Goal: Task Accomplishment & Management: Use online tool/utility

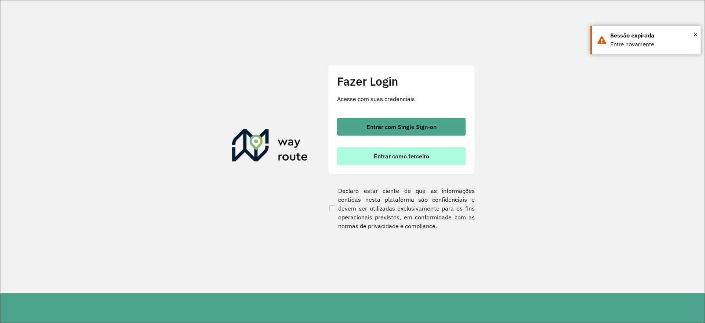
click at [375, 158] on span "Entrar como terceiro" at bounding box center [401, 156] width 55 height 6
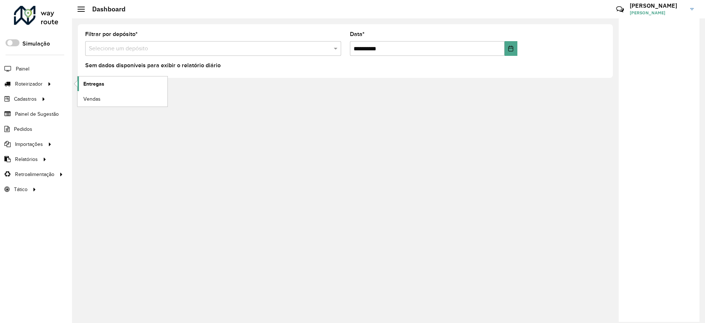
click at [104, 80] on link "Entregas" at bounding box center [122, 83] width 90 height 15
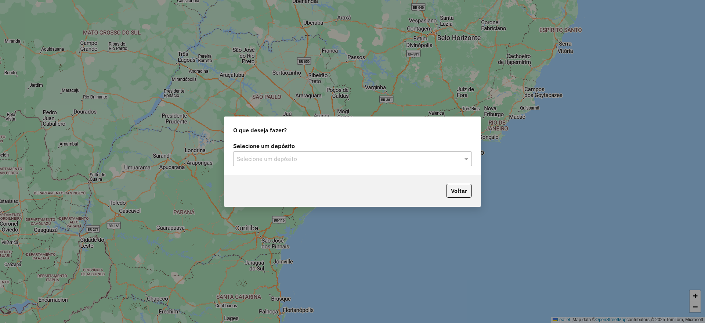
click at [346, 155] on input "text" at bounding box center [345, 158] width 217 height 9
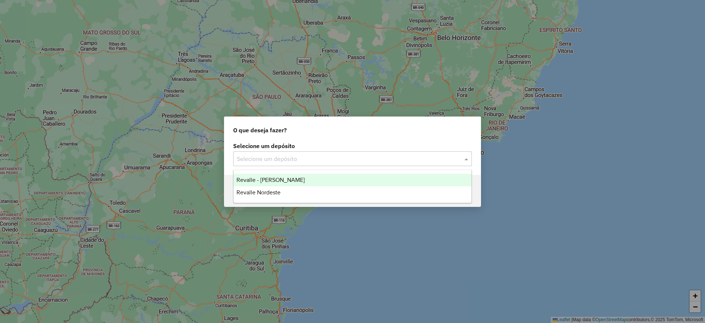
click at [328, 181] on div "Revalle - [PERSON_NAME]" at bounding box center [352, 180] width 238 height 12
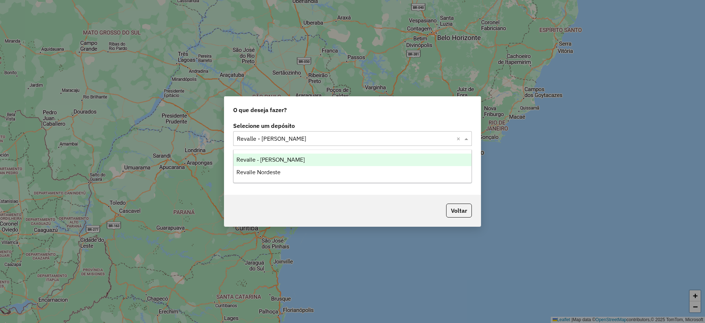
click at [431, 137] on input "text" at bounding box center [345, 138] width 217 height 9
click at [409, 159] on div "Revalle - [PERSON_NAME]" at bounding box center [352, 159] width 238 height 12
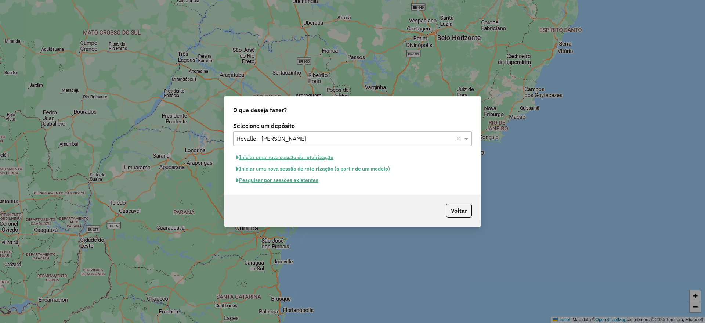
click at [307, 181] on button "Pesquisar por sessões existentes" at bounding box center [277, 179] width 88 height 11
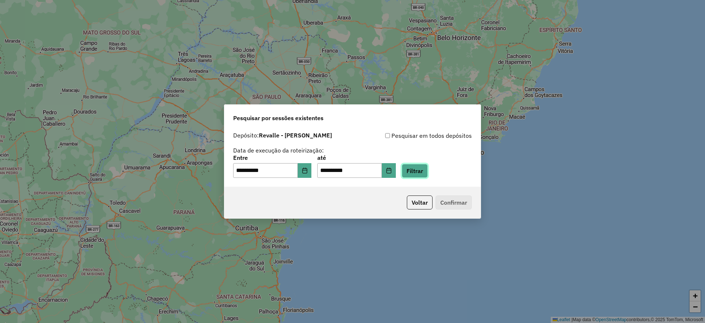
click at [427, 174] on button "Filtrar" at bounding box center [414, 171] width 26 height 14
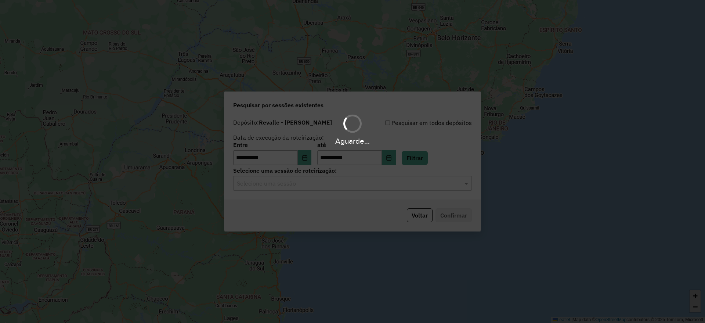
click at [351, 187] on hb-app "**********" at bounding box center [352, 161] width 705 height 323
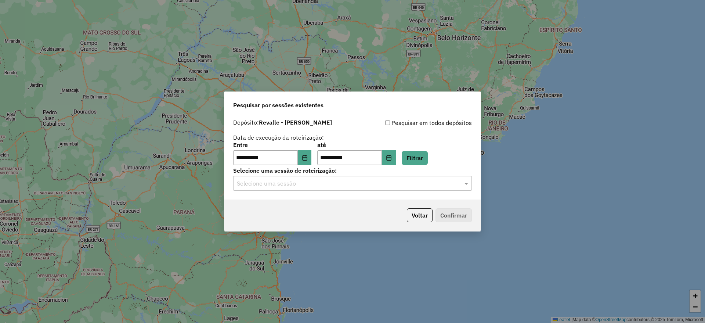
click at [351, 187] on input "text" at bounding box center [345, 183] width 217 height 9
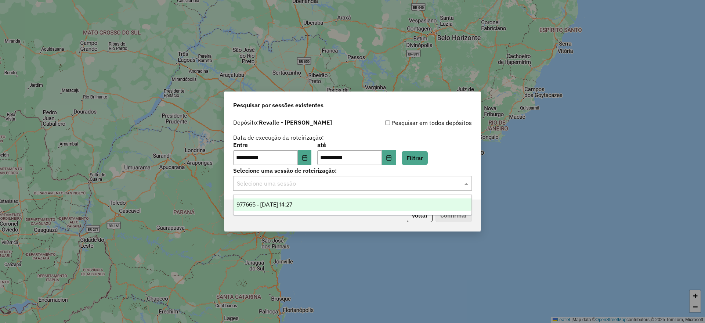
click at [343, 200] on div "977665 - 11/08/2025 14:27" at bounding box center [352, 204] width 238 height 12
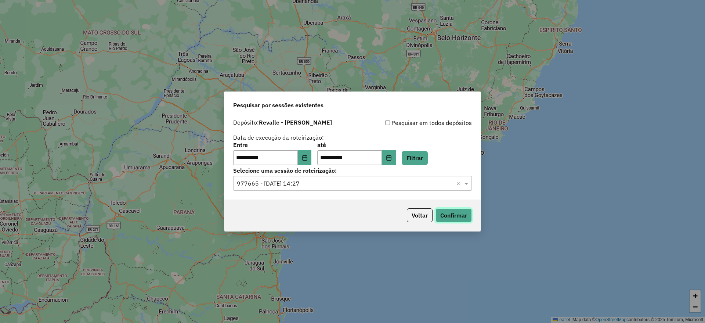
click at [450, 212] on button "Confirmar" at bounding box center [453, 215] width 36 height 14
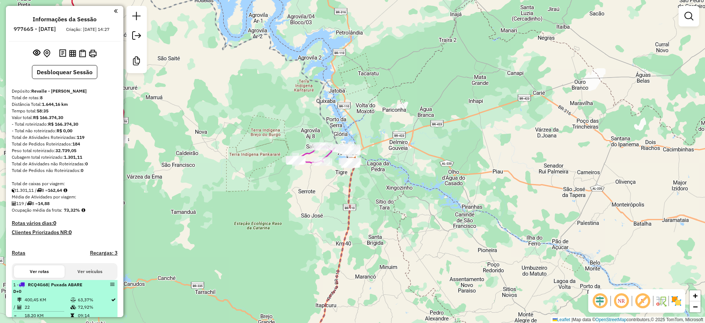
select select "**********"
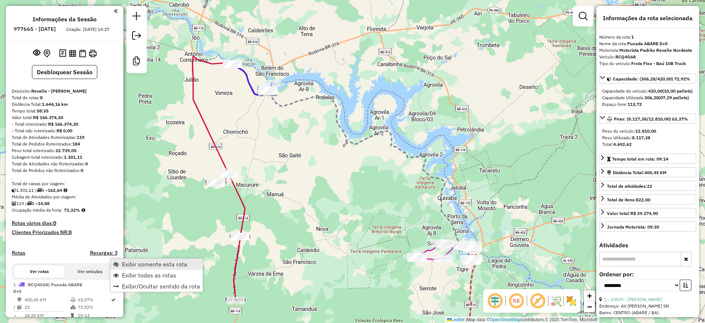
click at [149, 264] on span "Exibir somente esta rota" at bounding box center [154, 264] width 65 height 6
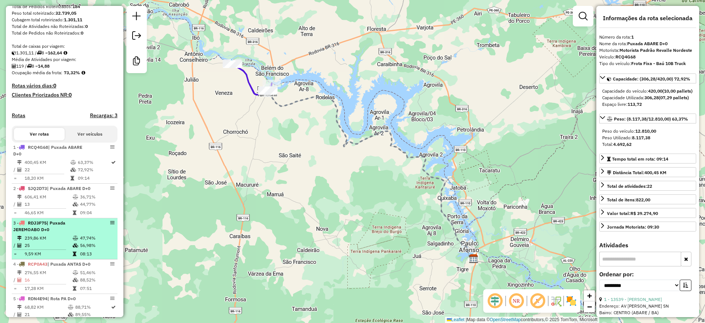
scroll to position [138, 0]
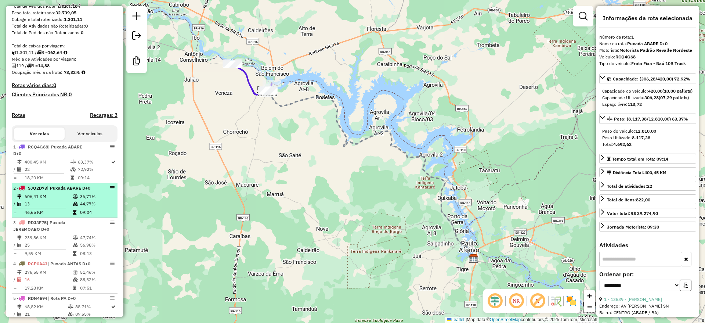
click at [74, 191] on div "2 - SJQ2D73 | Puxada ABARE D+0" at bounding box center [52, 188] width 78 height 7
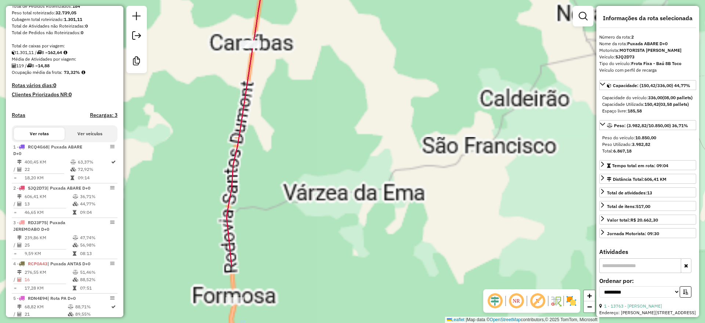
drag, startPoint x: 294, startPoint y: 285, endPoint x: 402, endPoint y: 196, distance: 140.8
click at [407, 196] on div "Janela de atendimento Grade de atendimento Capacidade Transportadoras Veículos …" at bounding box center [352, 161] width 705 height 323
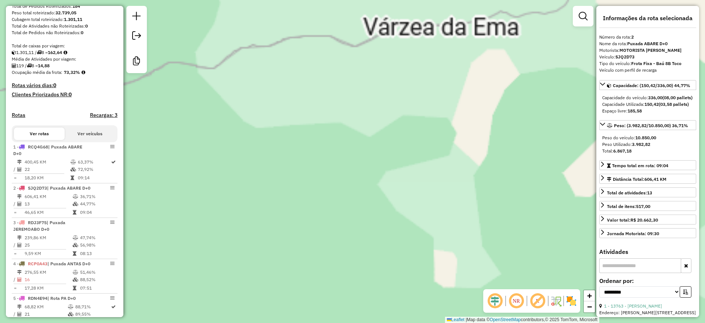
drag, startPoint x: 323, startPoint y: 250, endPoint x: 473, endPoint y: 124, distance: 196.1
click at [463, 133] on div "Janela de atendimento Grade de atendimento Capacidade Transportadoras Veículos …" at bounding box center [352, 161] width 705 height 323
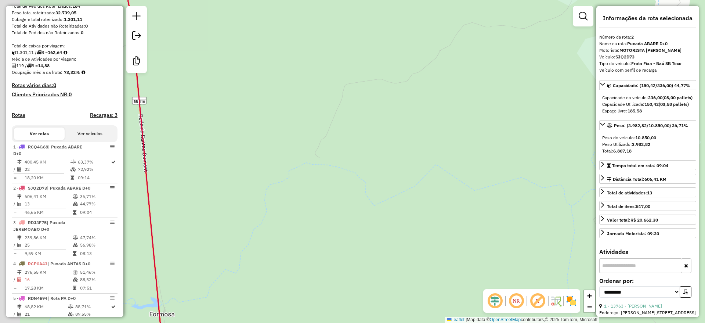
drag, startPoint x: 316, startPoint y: 213, endPoint x: 465, endPoint y: 191, distance: 151.3
click at [465, 191] on div "Janela de atendimento Grade de atendimento Capacidade Transportadoras Veículos …" at bounding box center [352, 161] width 705 height 323
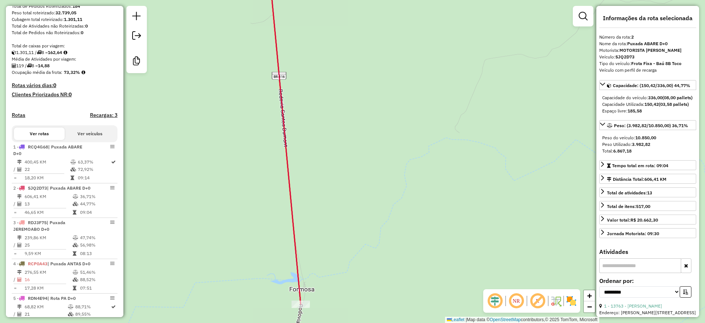
drag, startPoint x: 357, startPoint y: 274, endPoint x: 388, endPoint y: 122, distance: 155.1
click at [388, 122] on div "Janela de atendimento Grade de atendimento Capacidade Transportadoras Veículos …" at bounding box center [352, 161] width 705 height 323
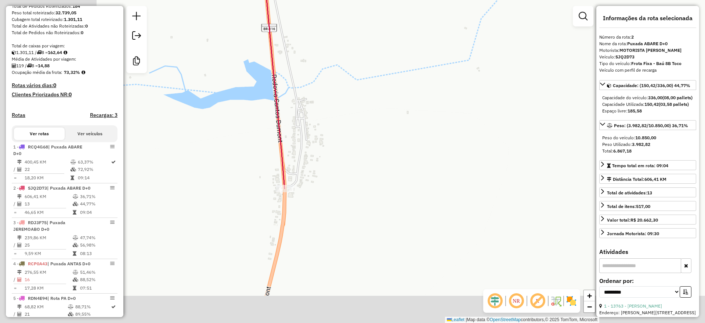
drag, startPoint x: 342, startPoint y: 212, endPoint x: 459, endPoint y: 156, distance: 129.5
click at [459, 156] on div "Janela de atendimento Grade de atendimento Capacidade Transportadoras Veículos …" at bounding box center [352, 161] width 705 height 323
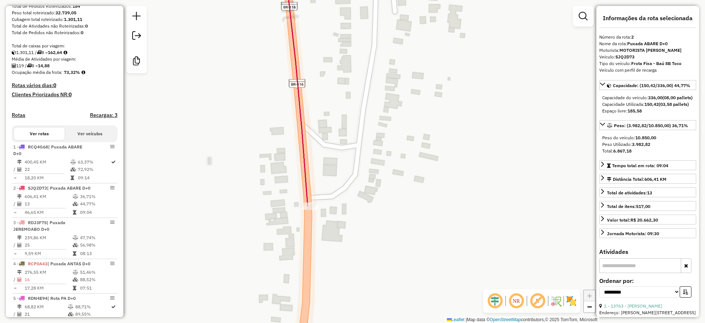
drag, startPoint x: 349, startPoint y: 190, endPoint x: 501, endPoint y: 193, distance: 151.2
click at [501, 193] on div "Janela de atendimento Grade de atendimento Capacidade Transportadoras Veículos …" at bounding box center [352, 161] width 705 height 323
